Goal: Book appointment/travel/reservation

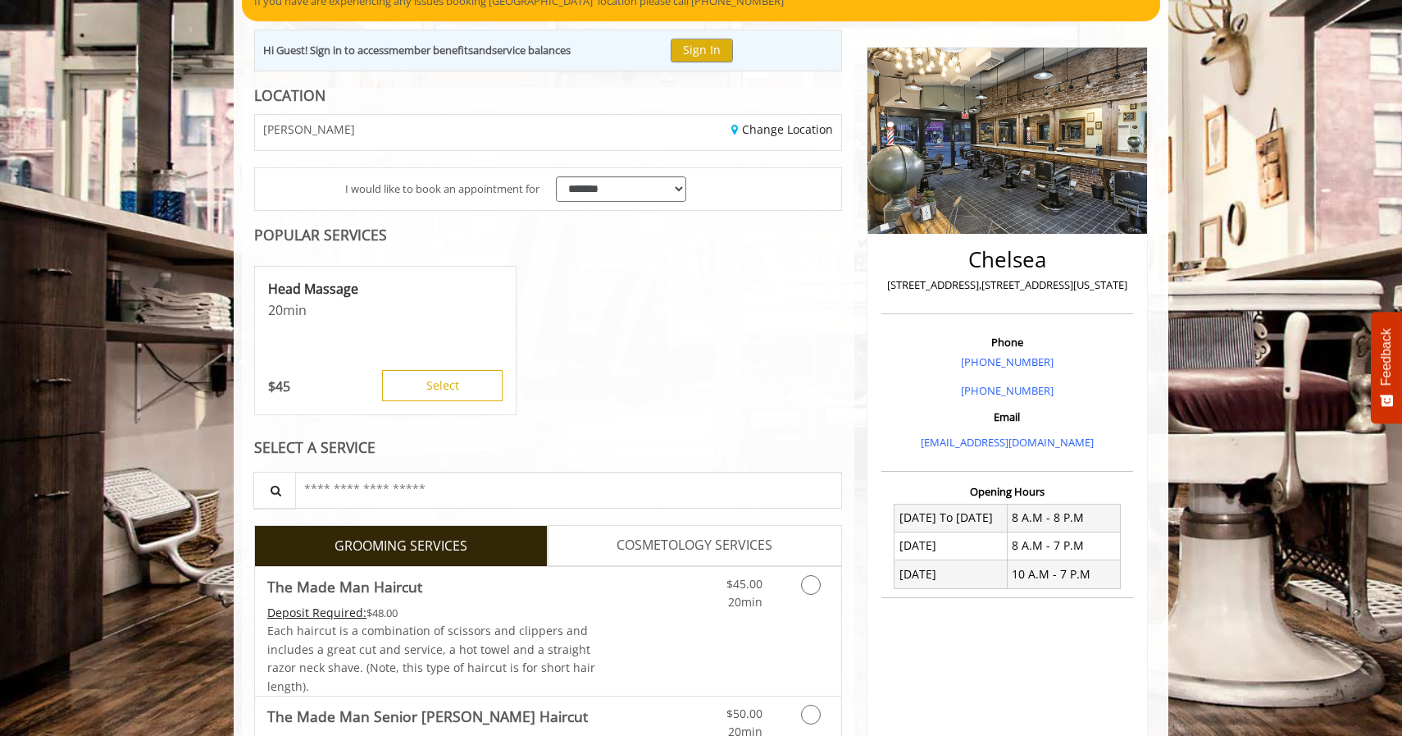
scroll to position [164, 0]
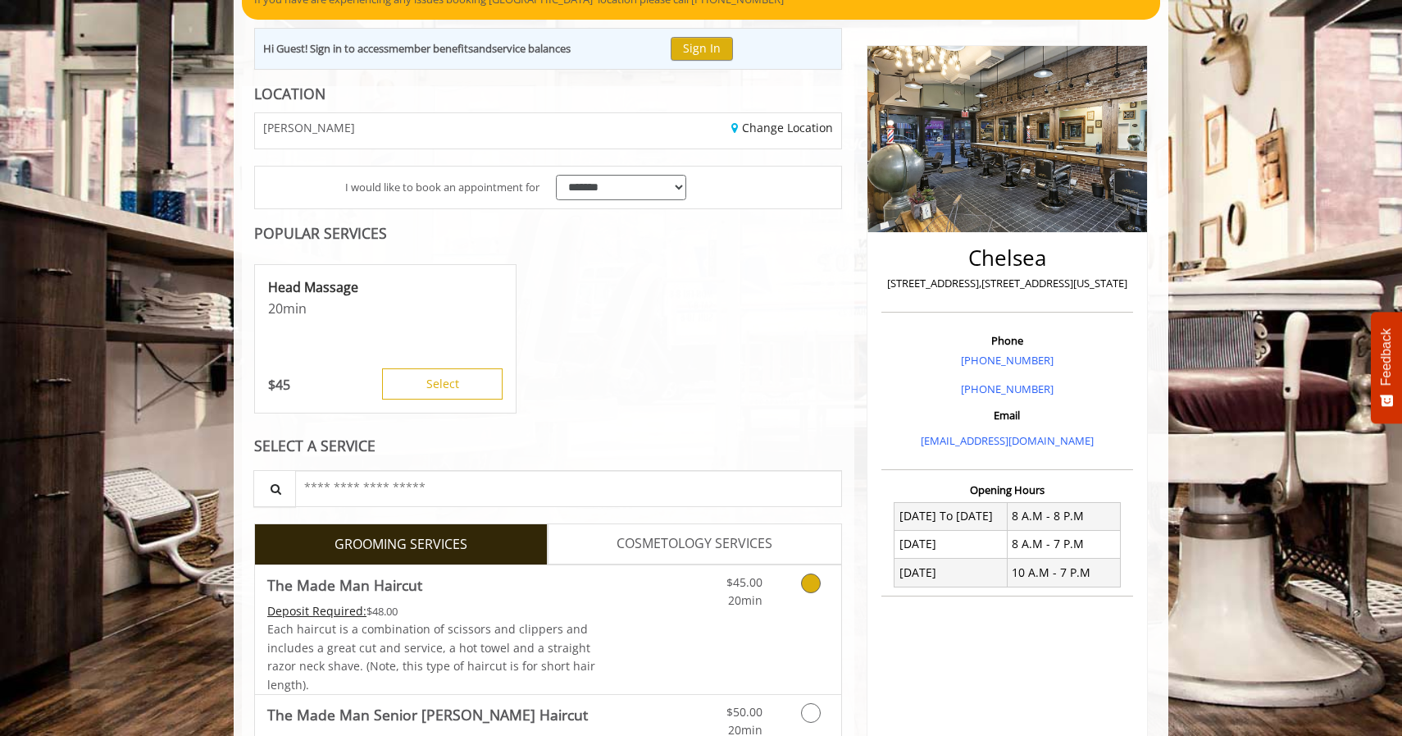
click at [572, 607] on div "Deposit Required: $48.00" at bounding box center [432, 611] width 330 height 18
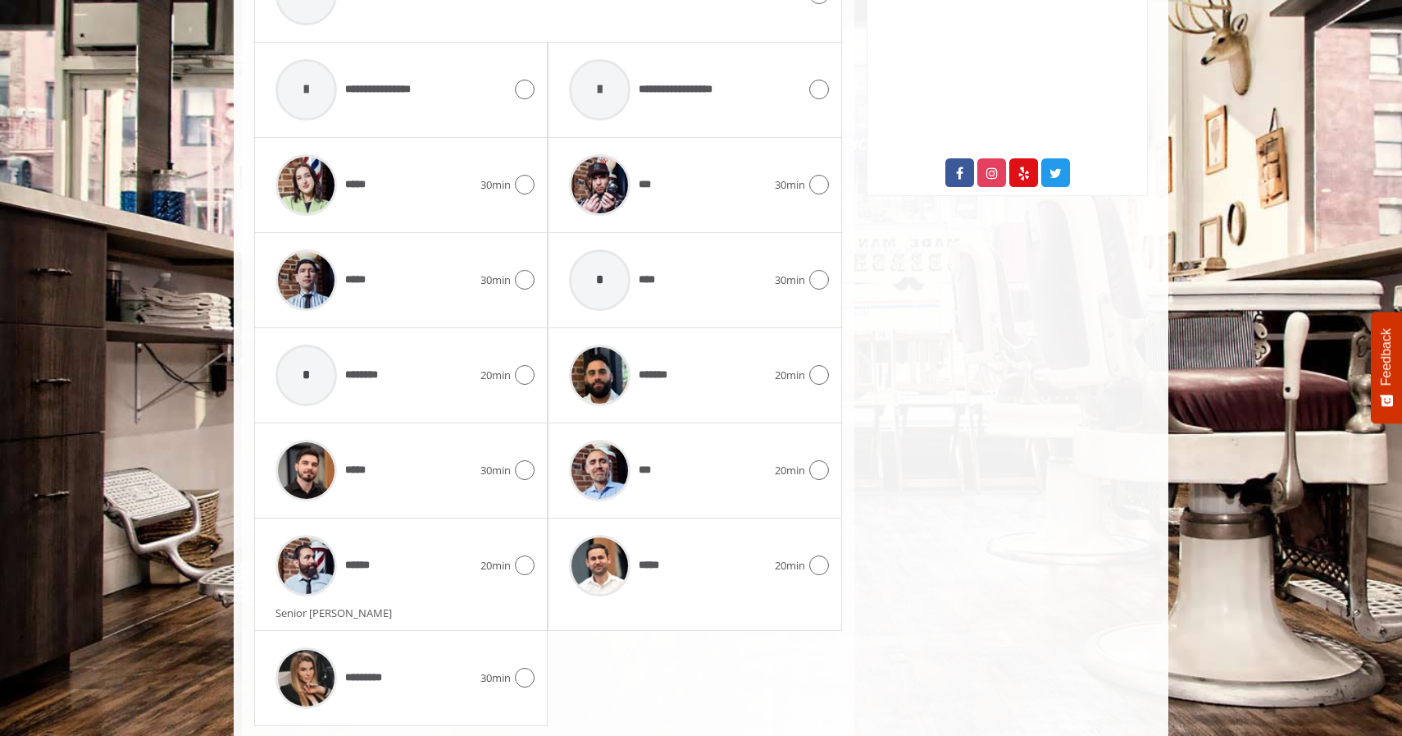
scroll to position [845, 0]
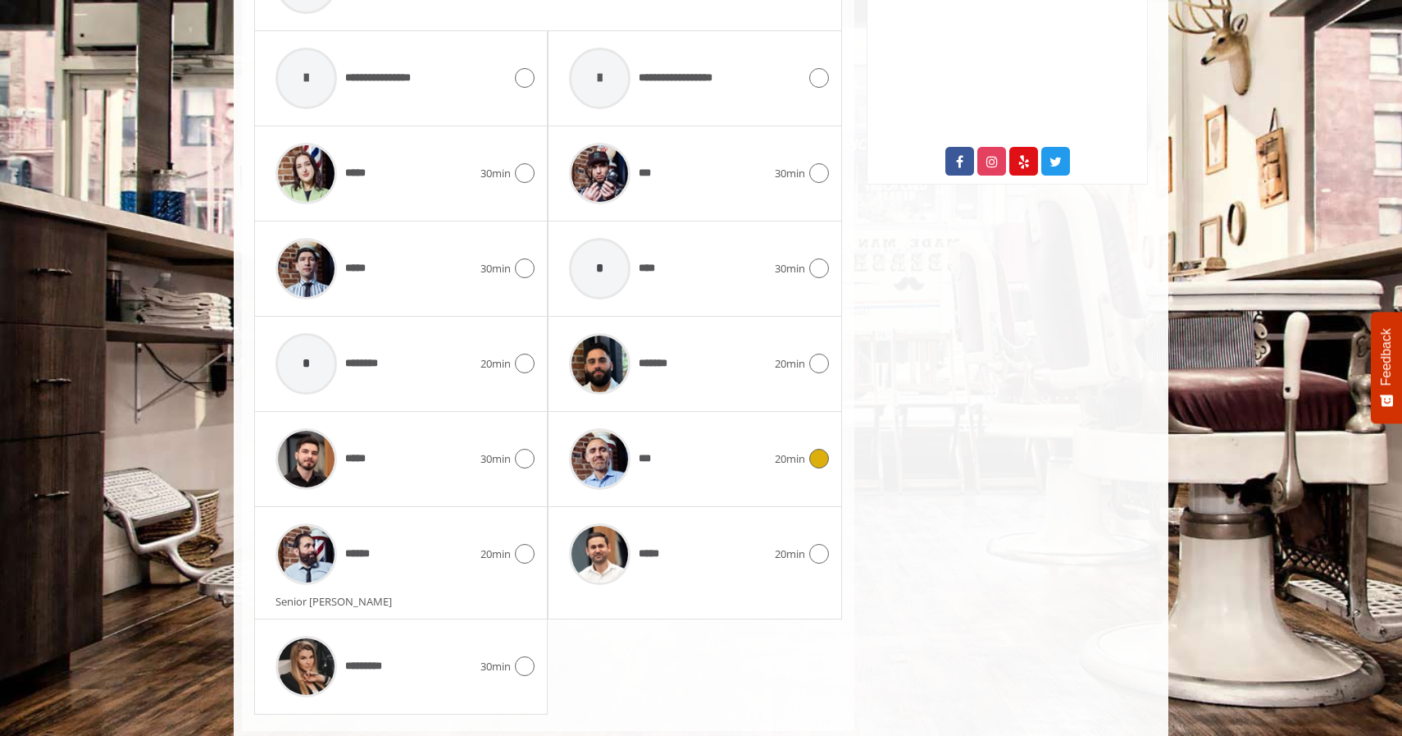
click at [692, 453] on div "***" at bounding box center [667, 459] width 213 height 78
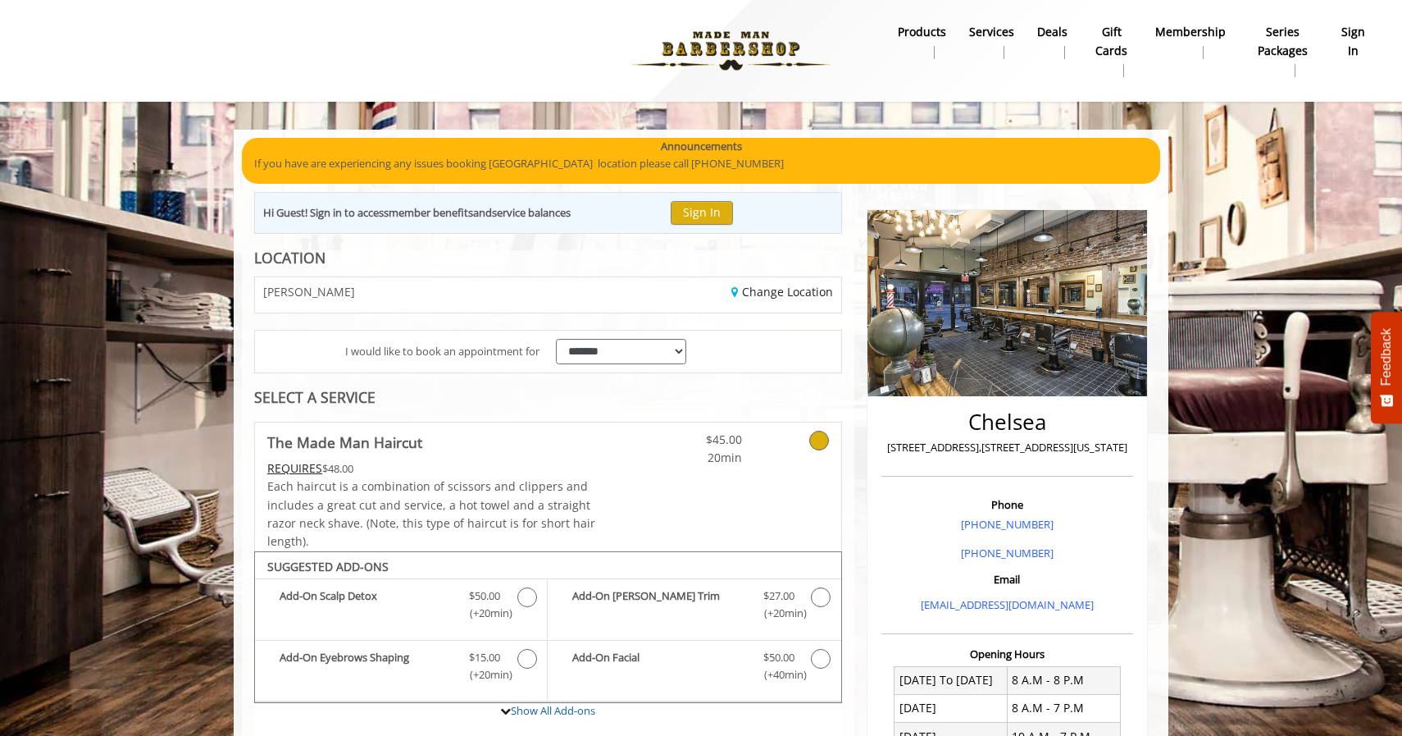
scroll to position [0, 0]
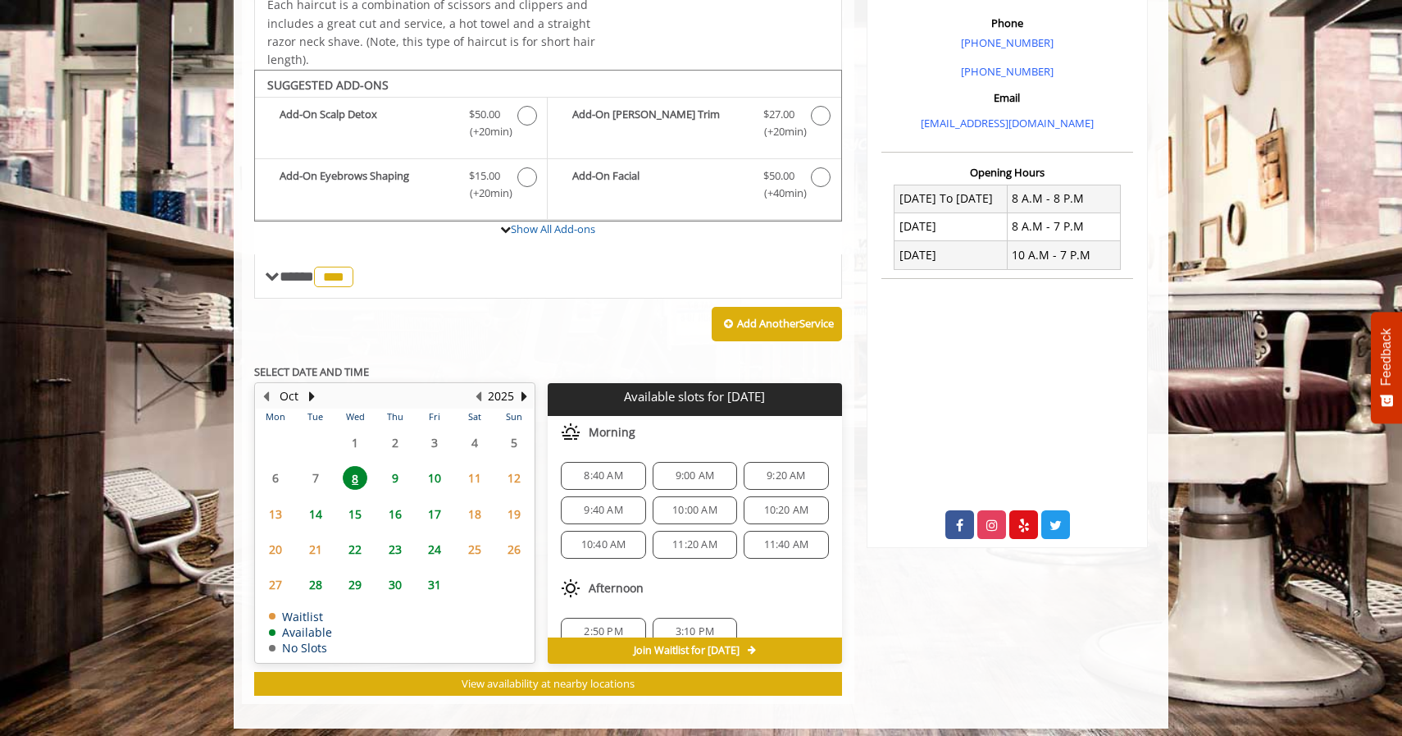
click at [608, 469] on span "8:40 AM" at bounding box center [603, 475] width 39 height 13
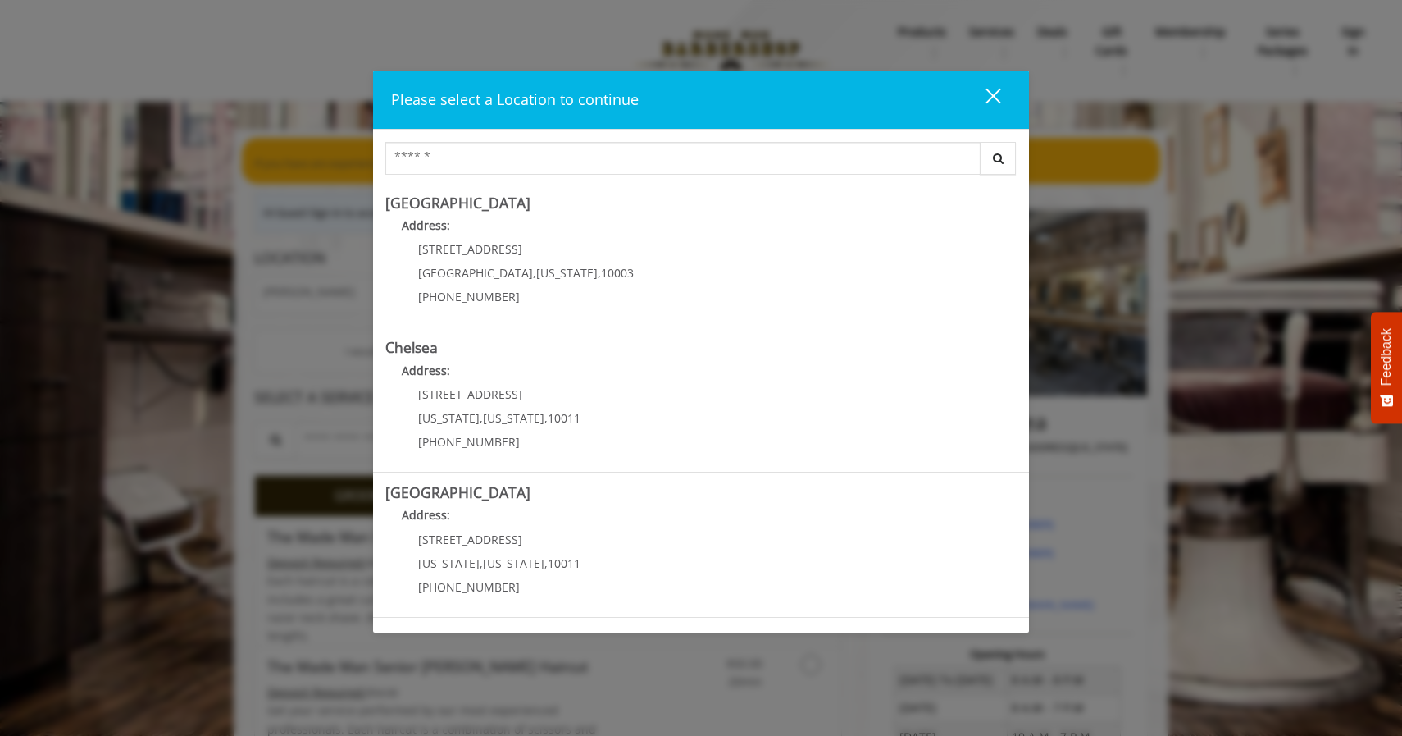
click at [993, 99] on div "close" at bounding box center [983, 99] width 33 height 25
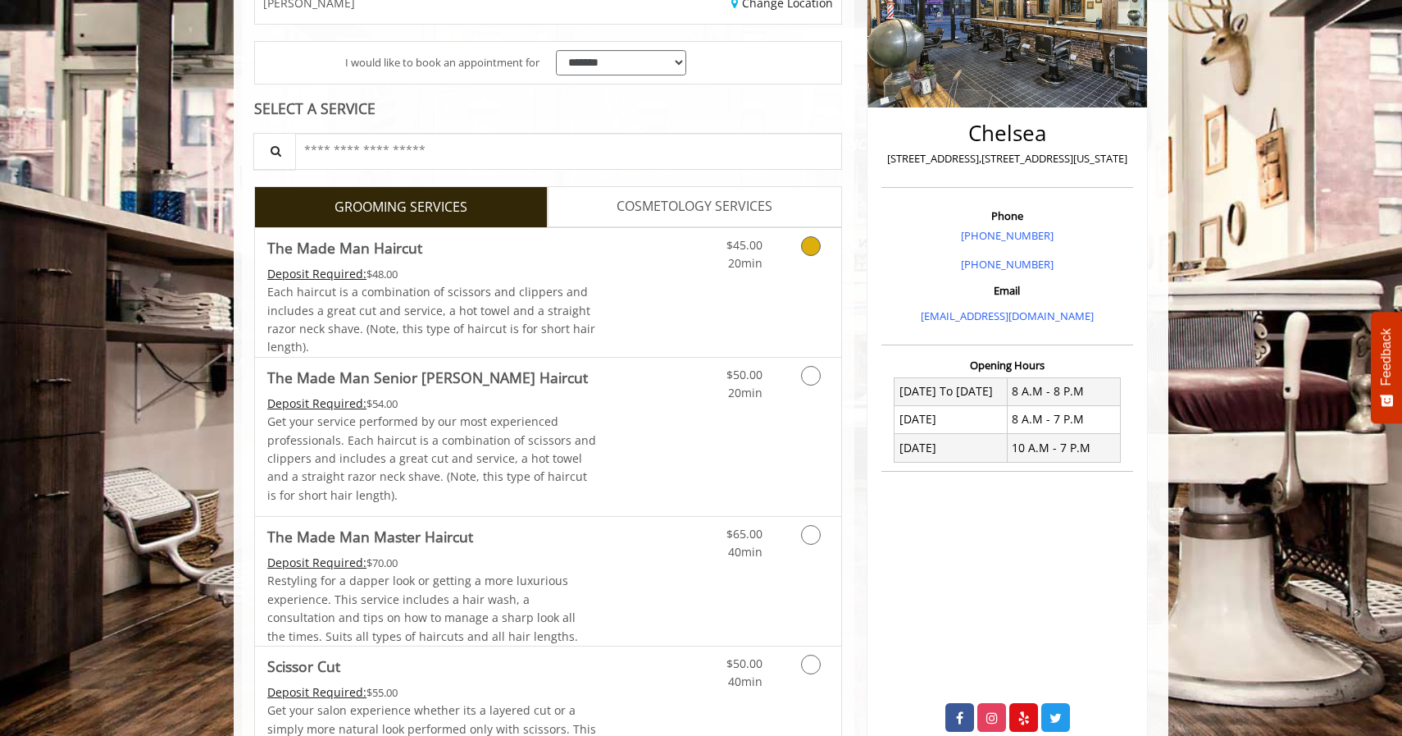
click at [673, 302] on link "Discounted Price" at bounding box center [646, 292] width 98 height 129
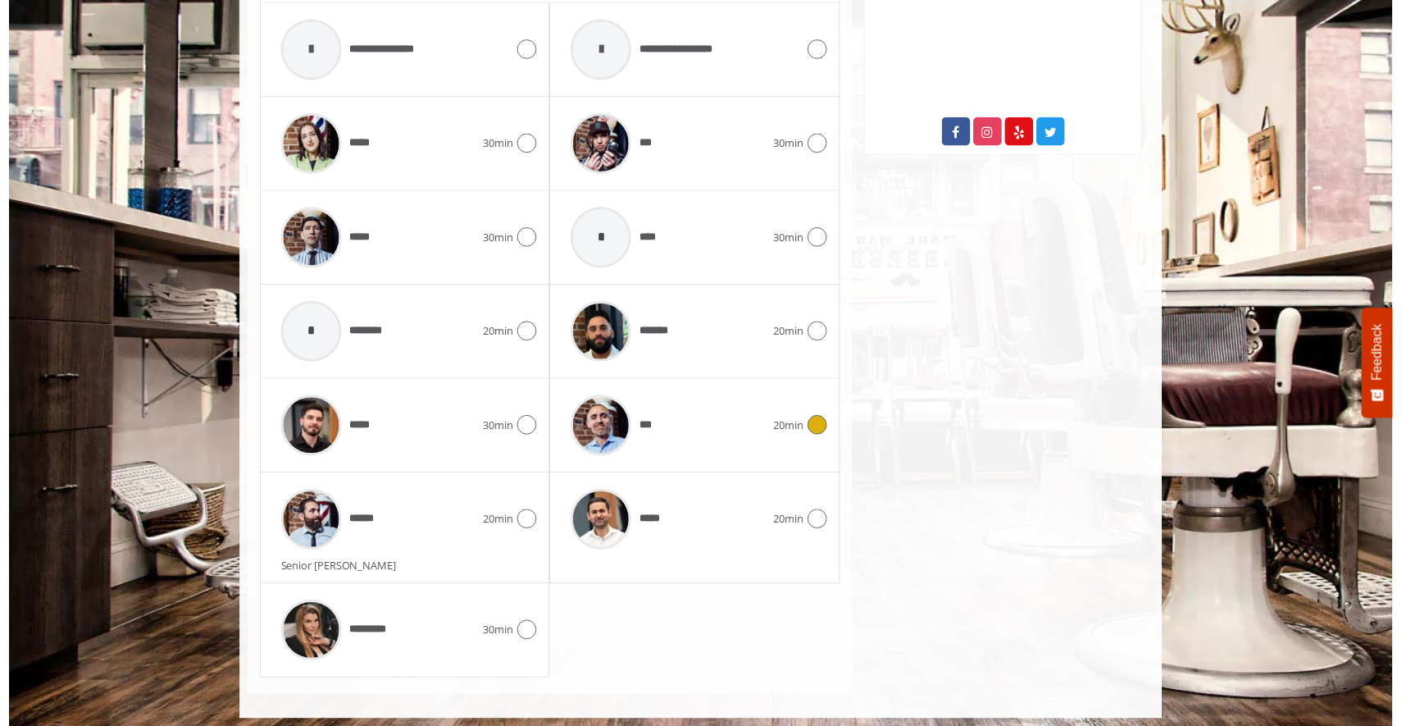
scroll to position [691, 0]
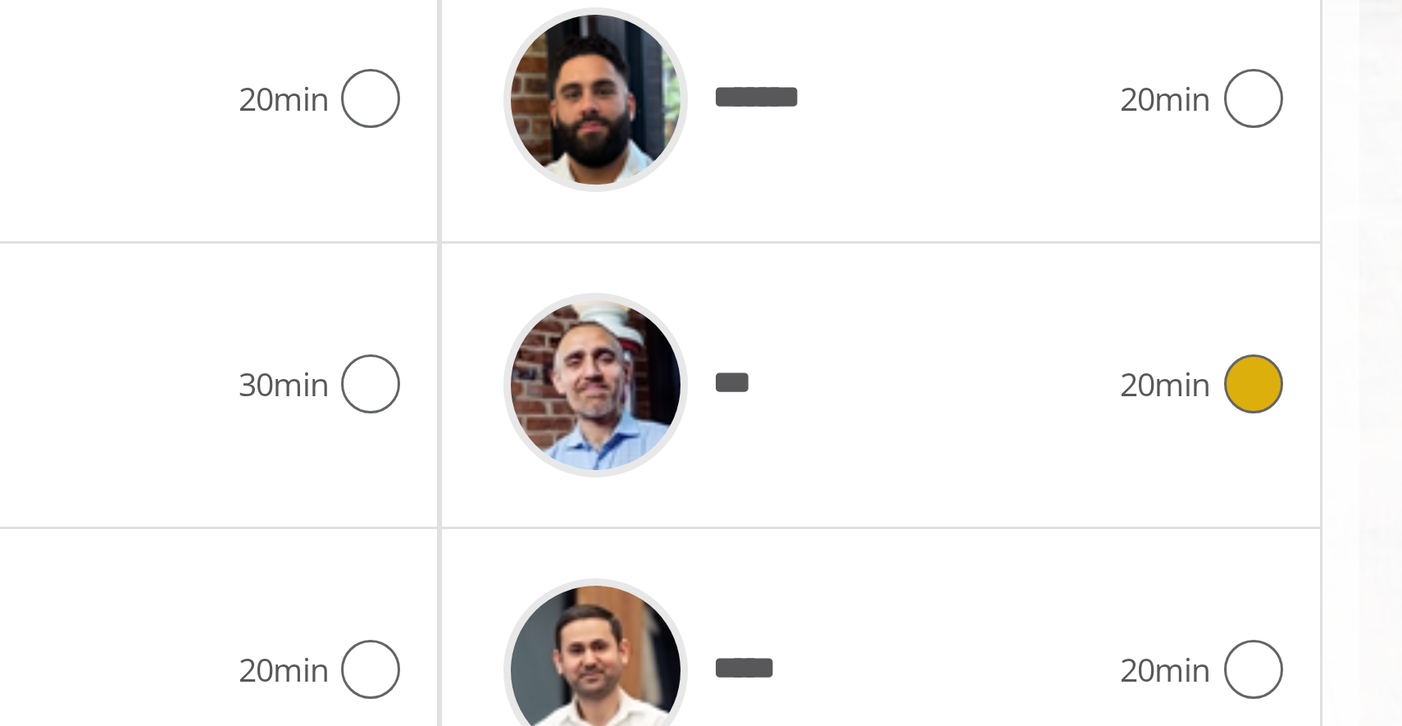
click at [809, 602] on icon at bounding box center [819, 612] width 20 height 20
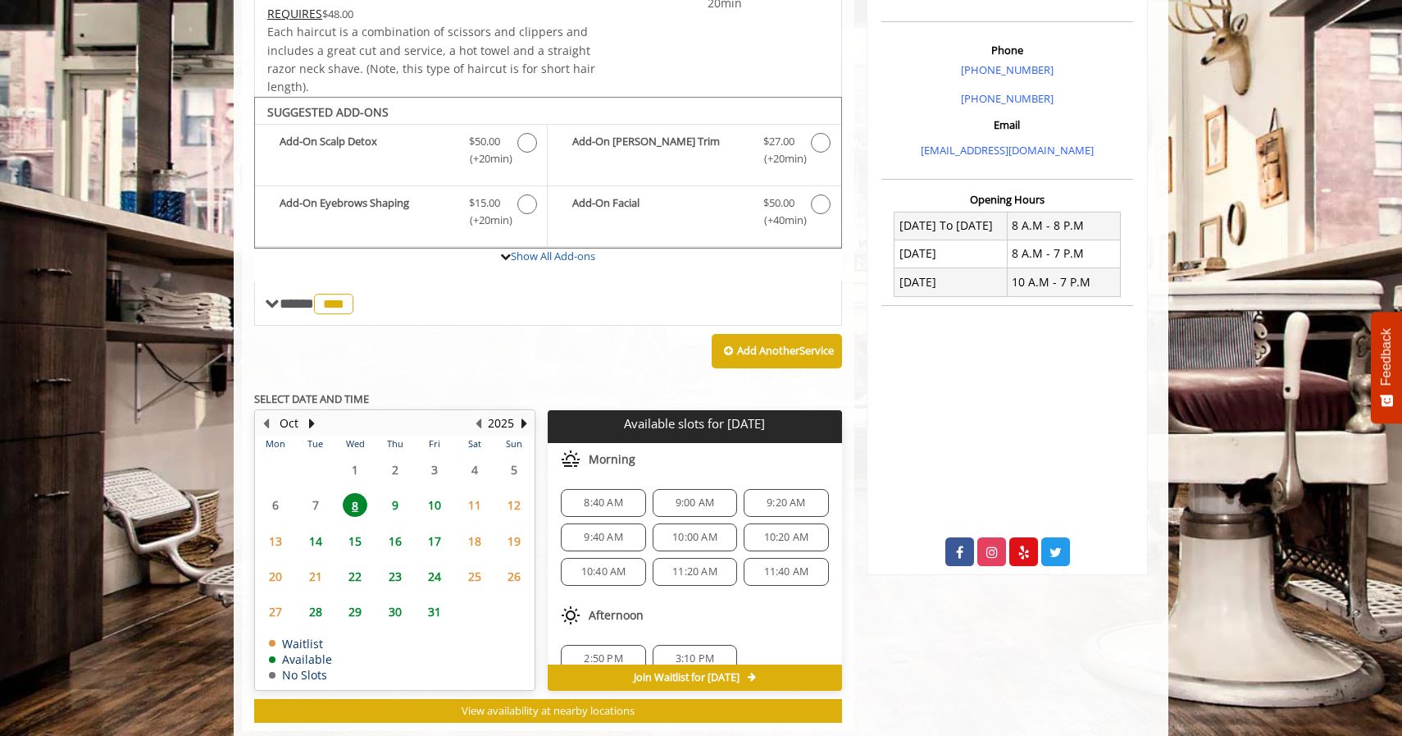
scroll to position [481, 0]
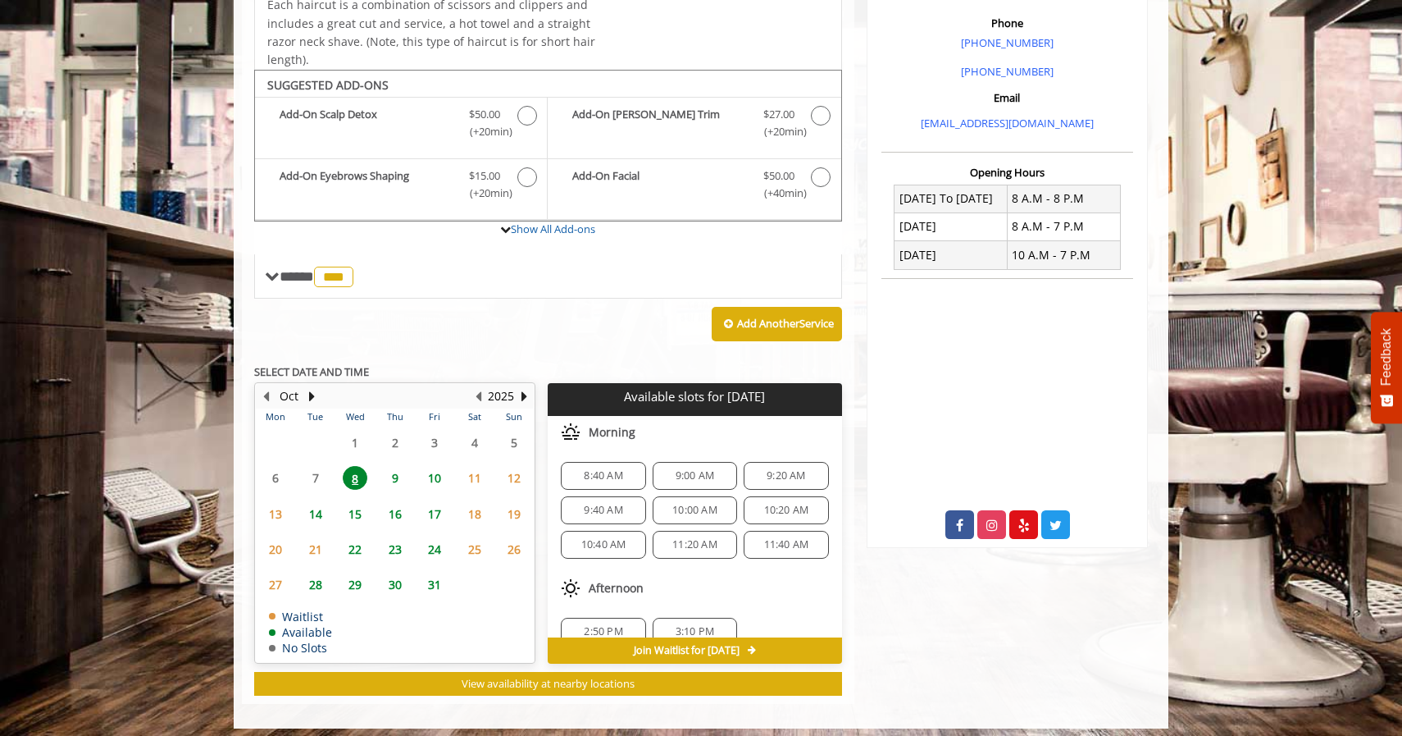
click at [786, 469] on span "9:20 AM" at bounding box center [786, 475] width 39 height 13
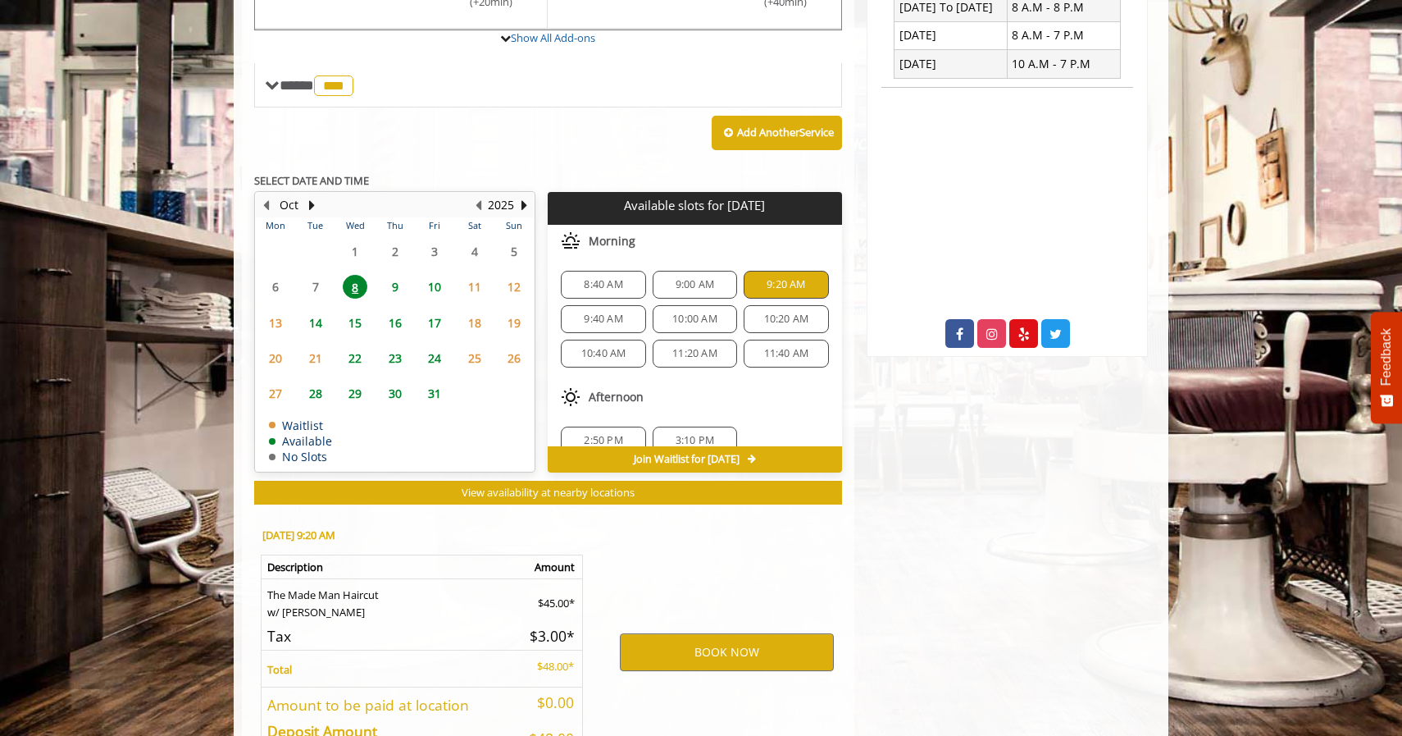
scroll to position [773, 0]
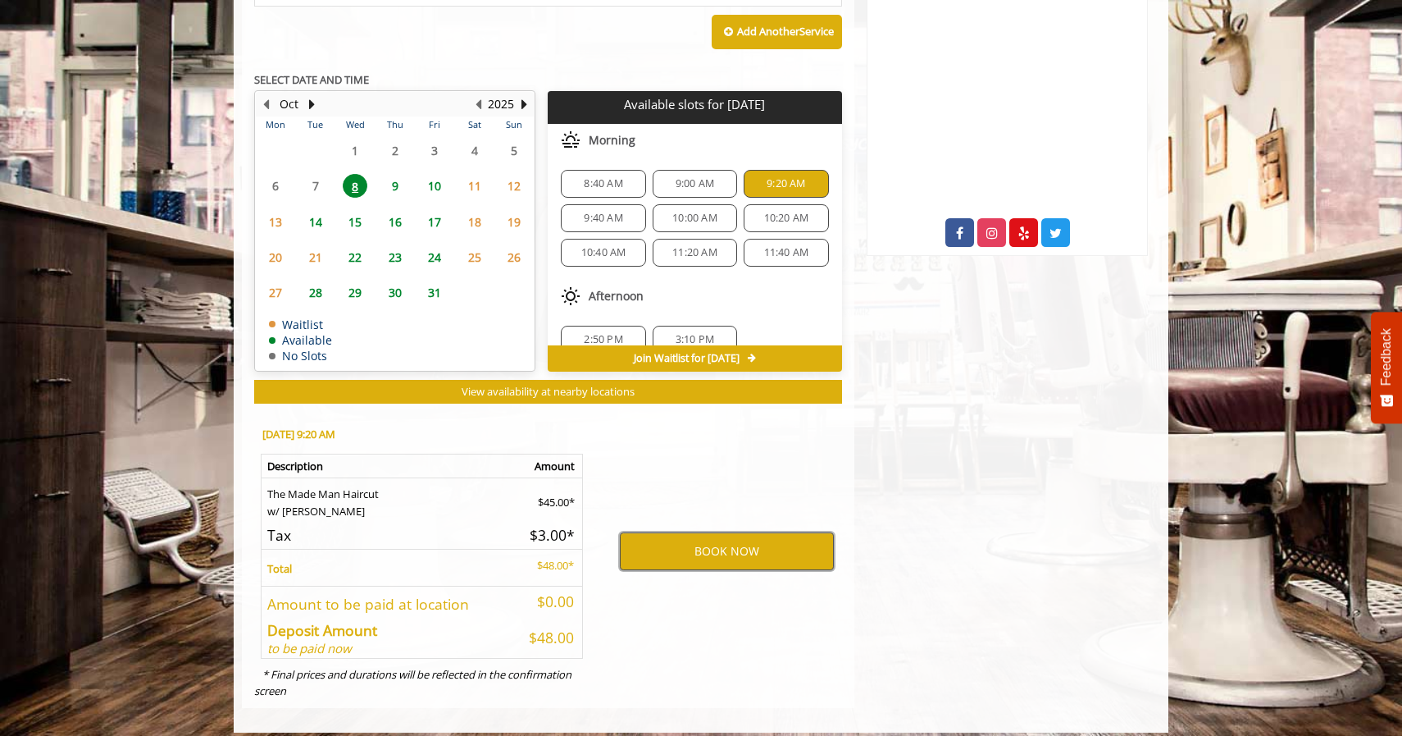
click at [727, 545] on button "BOOK NOW" at bounding box center [727, 551] width 214 height 38
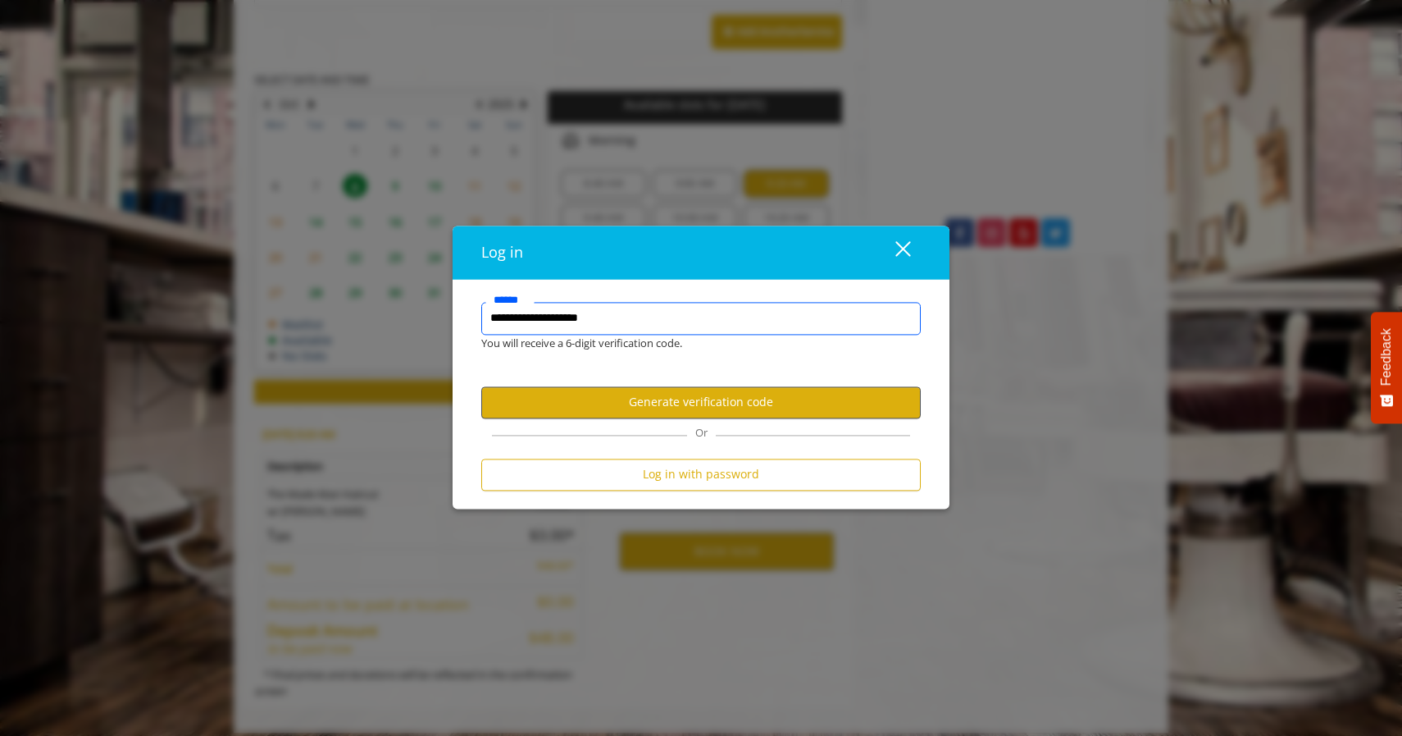
type input "**********"
click at [774, 406] on button "Generate verification code" at bounding box center [701, 402] width 440 height 32
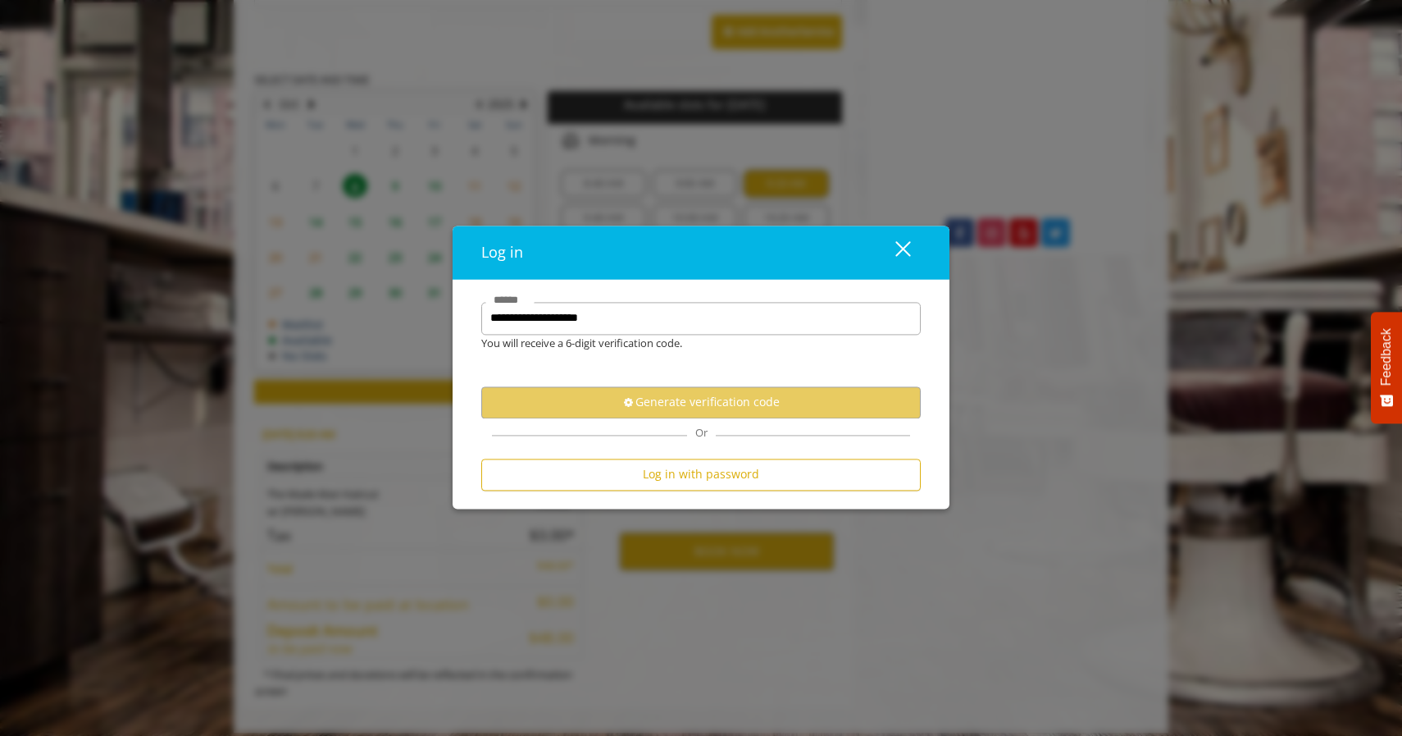
scroll to position [0, 0]
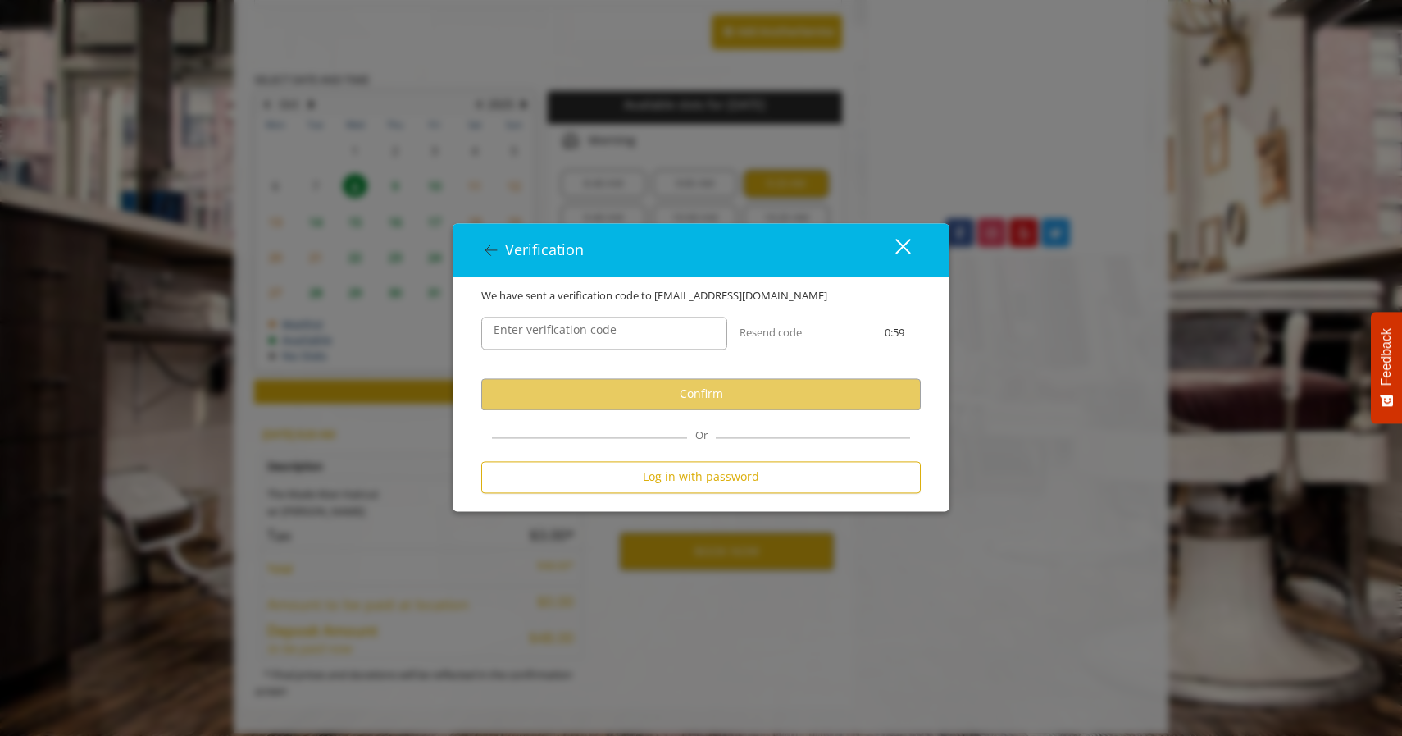
click at [616, 314] on div "Enter verification code" at bounding box center [604, 332] width 271 height 57
click at [611, 332] on label "Enter verification code" at bounding box center [555, 330] width 139 height 18
click at [611, 332] on input "Enter verification code" at bounding box center [604, 333] width 246 height 33
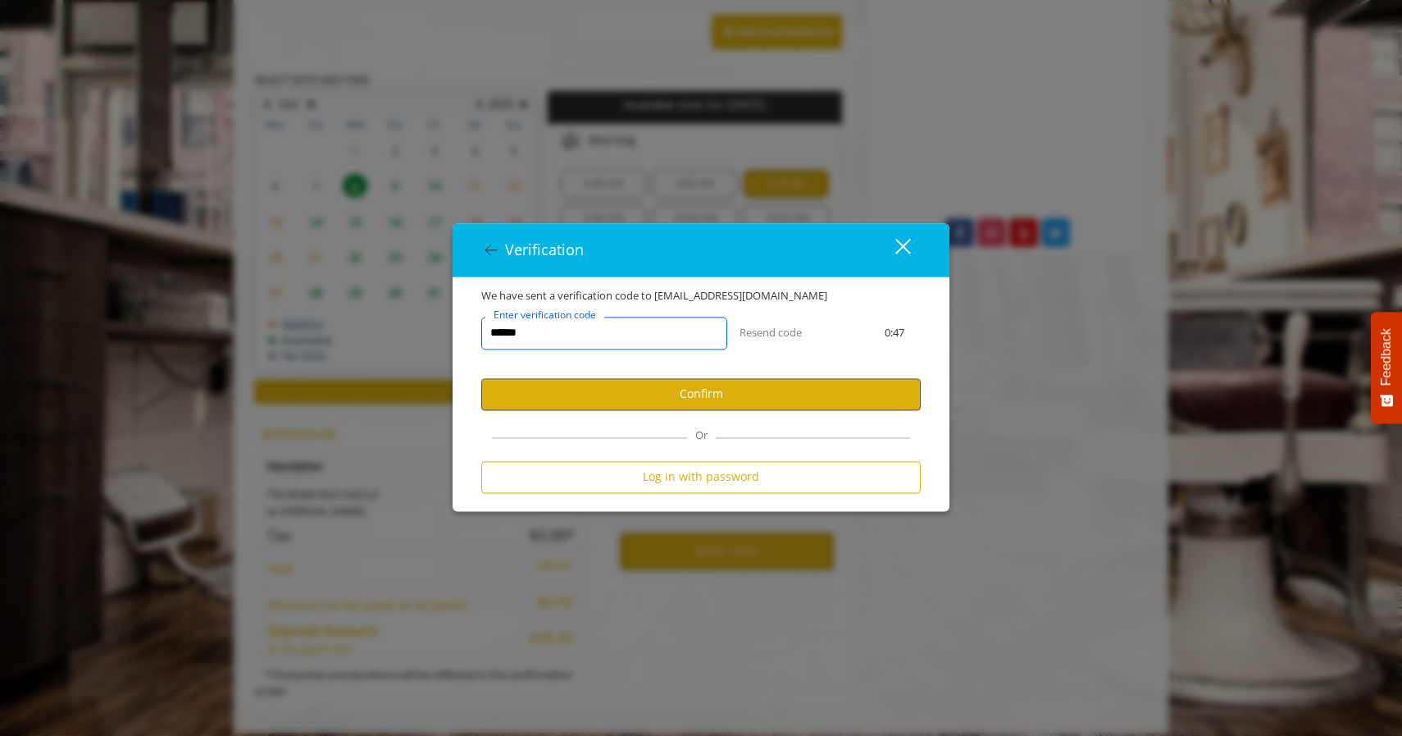
type input "******"
click at [868, 390] on button "Confirm" at bounding box center [701, 394] width 440 height 32
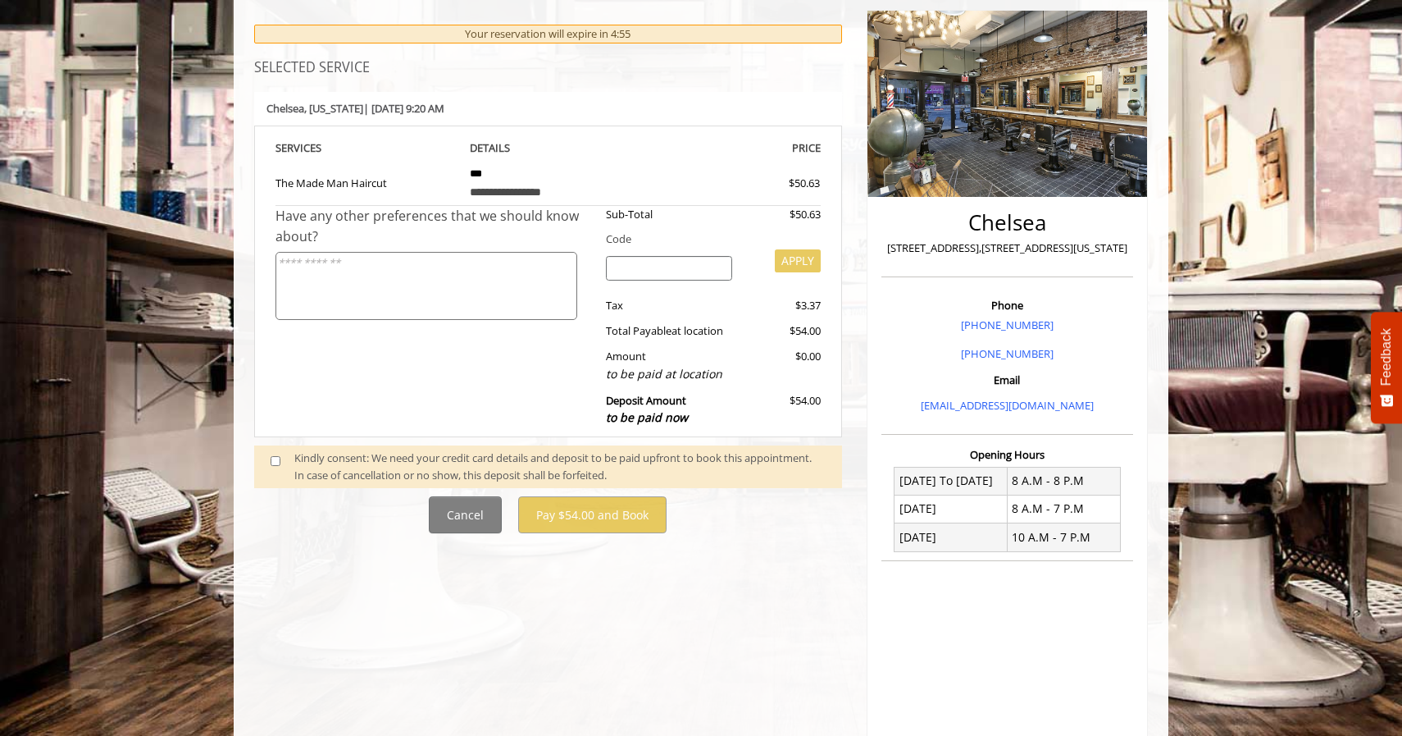
scroll to position [321, 0]
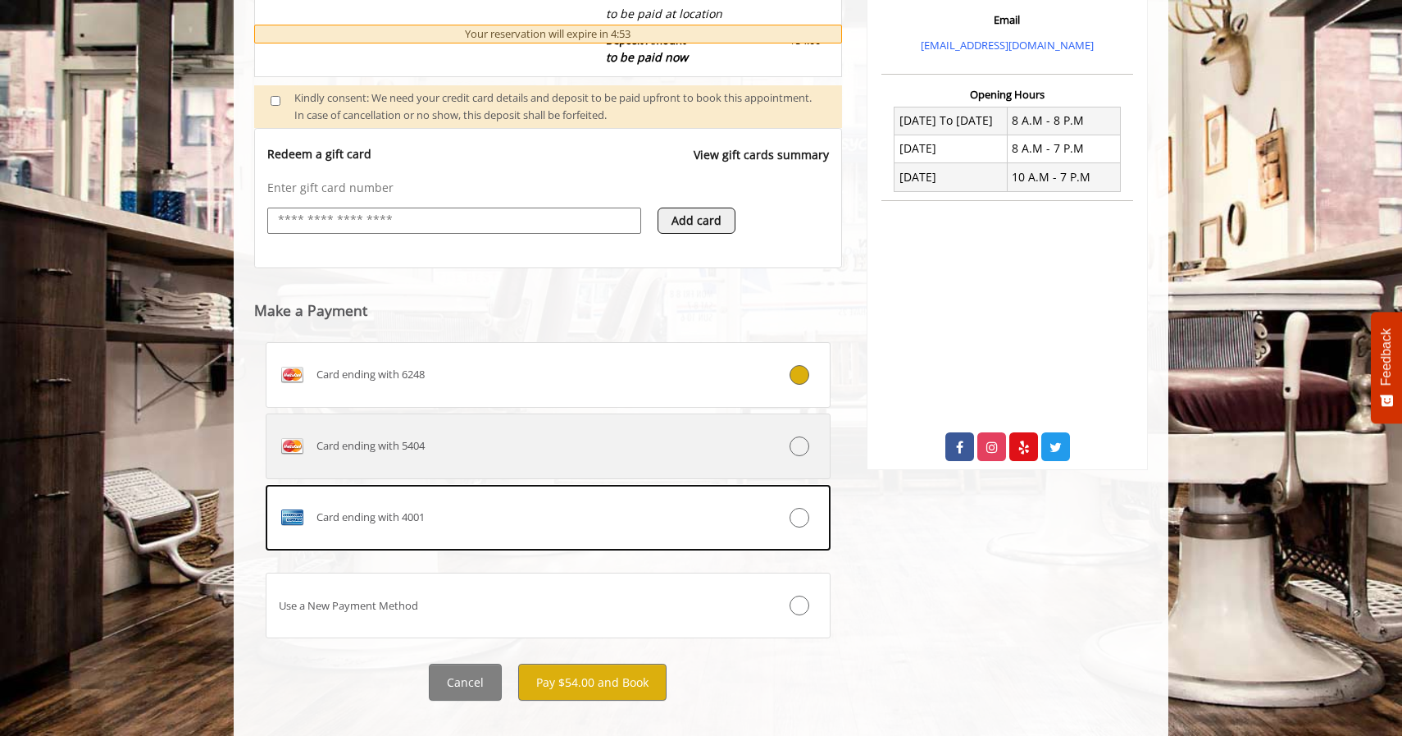
click at [581, 437] on div "Card ending with 5404" at bounding box center [501, 446] width 469 height 26
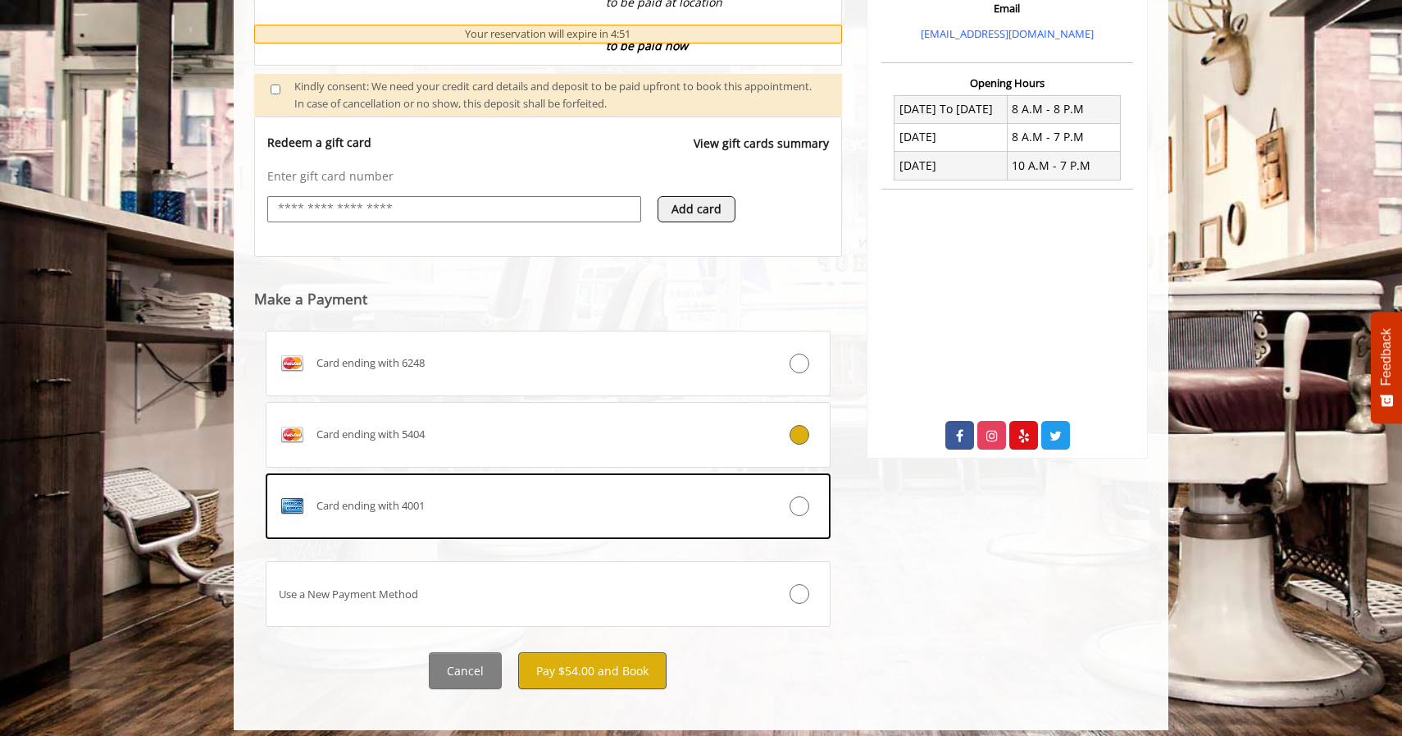
click at [617, 660] on button "Pay $54.00 and Book" at bounding box center [592, 670] width 148 height 37
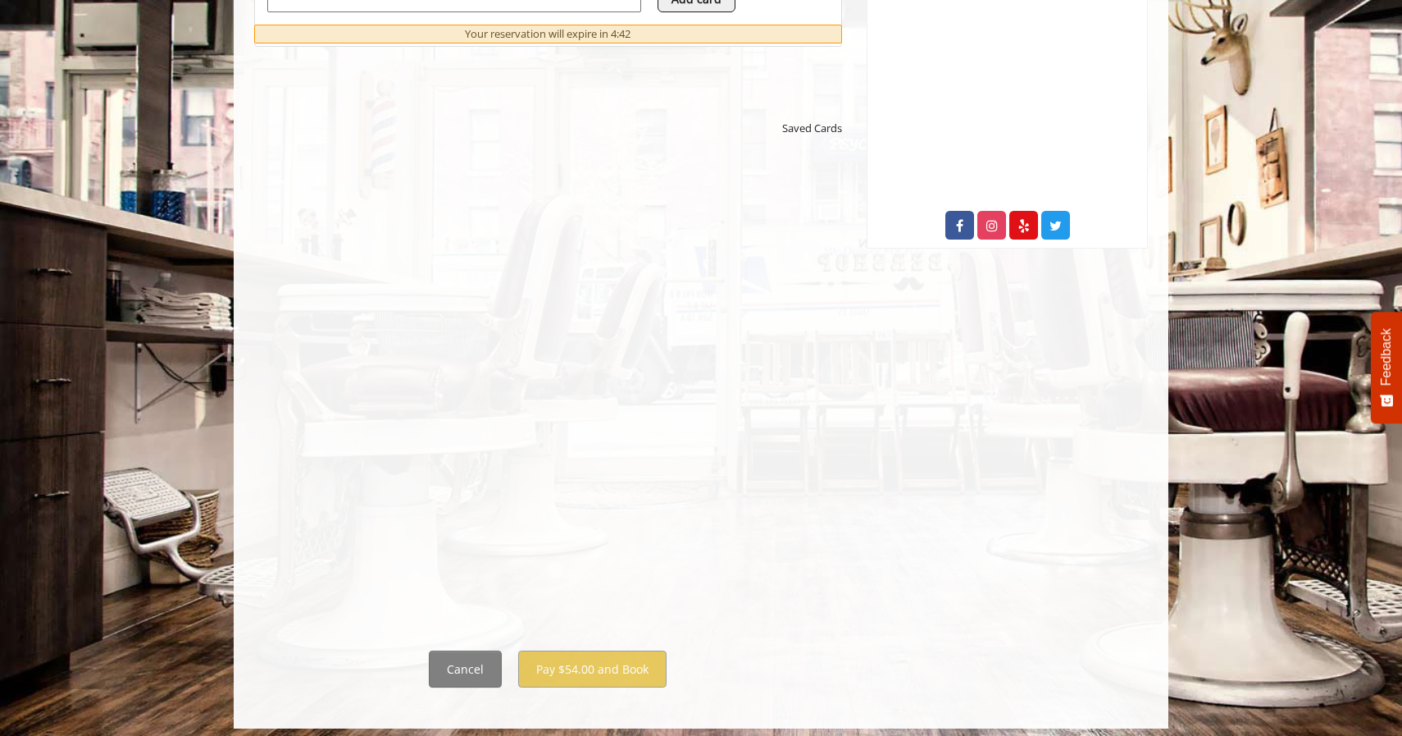
scroll to position [779, 0]
